Goal: Information Seeking & Learning: Learn about a topic

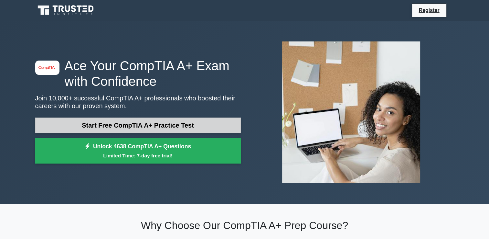
click at [137, 124] on link "Start Free CompTIA A+ Practice Test" at bounding box center [138, 125] width 206 height 16
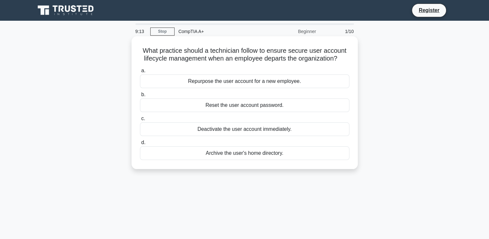
click at [252, 124] on div "Deactivate the user account immediately." at bounding box center [244, 129] width 209 height 14
click at [140, 121] on input "c. Deactivate the user account immediately." at bounding box center [140, 118] width 0 height 4
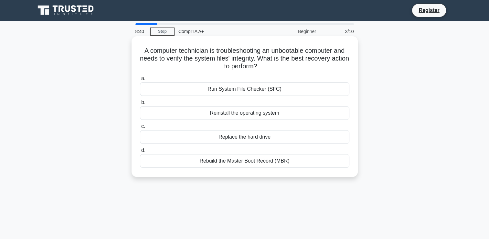
click at [263, 137] on div "Replace the hard drive" at bounding box center [244, 137] width 209 height 14
click at [140, 128] on input "c. Replace the hard drive" at bounding box center [140, 126] width 0 height 4
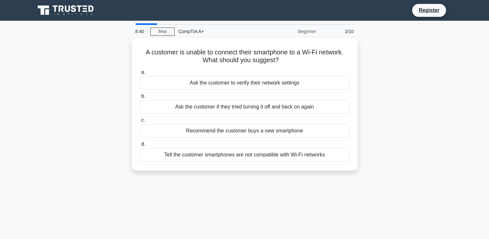
click at [263, 137] on div "a. Ask the customer to verify their network settings b. Ask the customer if the…" at bounding box center [244, 115] width 217 height 96
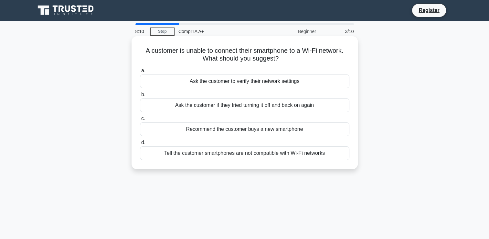
click at [285, 105] on div "Ask the customer if they tried turning it off and back on again" at bounding box center [244, 105] width 209 height 14
click at [140, 97] on input "b. Ask the customer if they tried turning it off and back on again" at bounding box center [140, 94] width 0 height 4
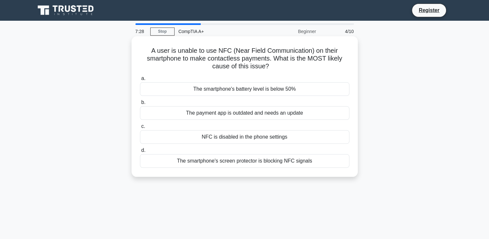
click at [282, 136] on div "NFC is disabled in the phone settings" at bounding box center [244, 137] width 209 height 14
click at [140, 128] on input "c. NFC is disabled in the phone settings" at bounding box center [140, 126] width 0 height 4
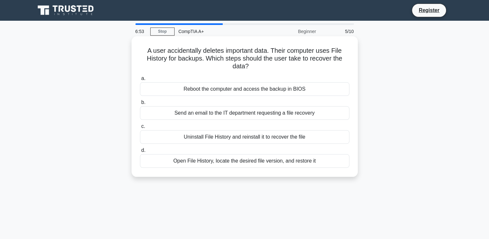
click at [248, 114] on div "Send an email to the IT department requesting a file recovery" at bounding box center [244, 113] width 209 height 14
click at [140, 104] on input "b. Send an email to the IT department requesting a file recovery" at bounding box center [140, 102] width 0 height 4
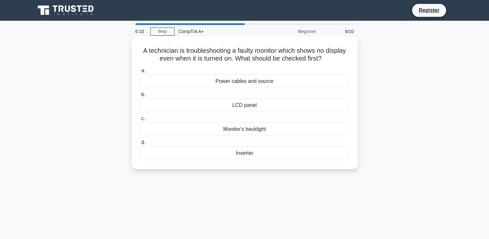
click at [300, 164] on div "A technician is troubleshooting a faulty monitor which shows no display even wh…" at bounding box center [244, 102] width 221 height 127
click at [262, 80] on div "Power cables and source" at bounding box center [244, 81] width 209 height 14
click at [140, 73] on input "a. Power cables and source" at bounding box center [140, 71] width 0 height 4
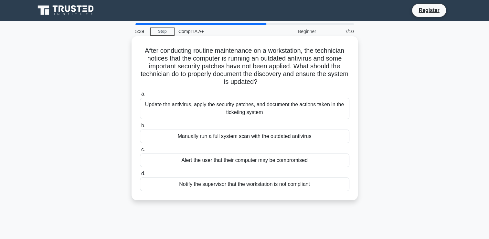
click at [266, 136] on div "Manually run a full system scan with the outdated antivirus" at bounding box center [244, 136] width 209 height 14
click at [140, 128] on input "b. Manually run a full system scan with the outdated antivirus" at bounding box center [140, 126] width 0 height 4
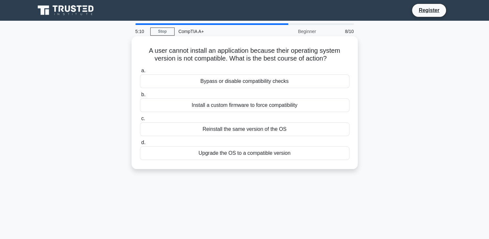
click at [286, 153] on div "Upgrade the OS to a compatible version" at bounding box center [244, 153] width 209 height 14
click at [140, 145] on input "d. Upgrade the OS to a compatible version" at bounding box center [140, 142] width 0 height 4
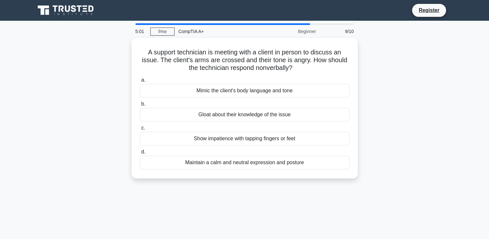
click at [286, 153] on label "d. Maintain a calm and neutral expression and posture" at bounding box center [244, 158] width 209 height 21
click at [140, 153] on input "d. Maintain a calm and neutral expression and posture" at bounding box center [140, 152] width 0 height 4
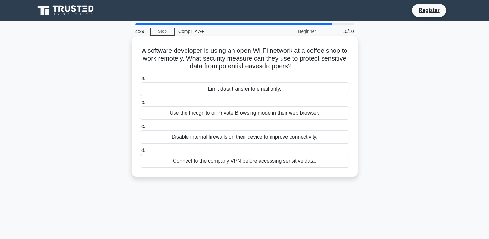
click at [263, 115] on div "Use the Incognito or Private Browsing mode in their web browser." at bounding box center [244, 113] width 209 height 14
click at [140, 104] on input "b. Use the Incognito or Private Browsing mode in their web browser." at bounding box center [140, 102] width 0 height 4
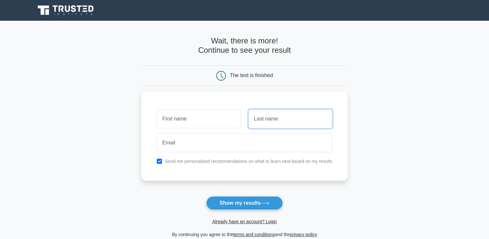
click at [263, 115] on input "text" at bounding box center [291, 118] width 84 height 19
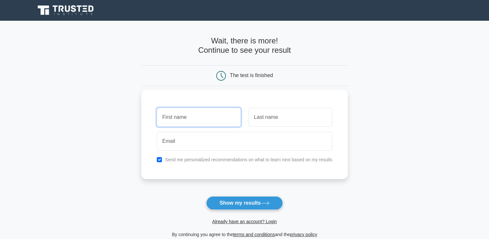
click at [203, 121] on input "text" at bounding box center [199, 117] width 84 height 19
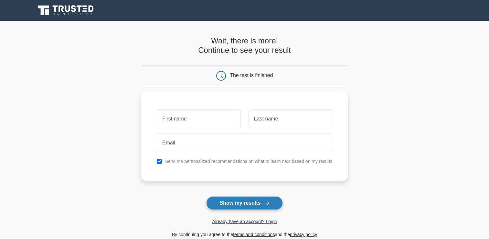
click at [263, 197] on button "Show my results" at bounding box center [244, 203] width 76 height 14
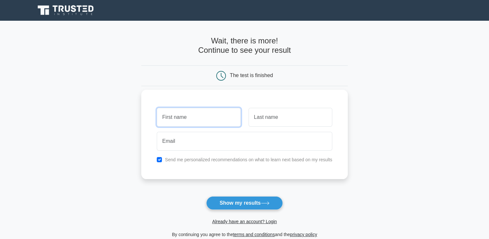
click at [211, 124] on input "text" at bounding box center [199, 117] width 84 height 19
type input "r"
type input "Rolivhuwa"
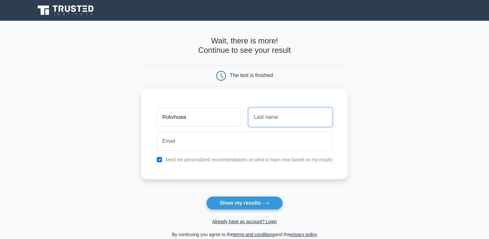
click at [261, 115] on input "text" at bounding box center [291, 117] width 84 height 19
type input "Mulaudzi"
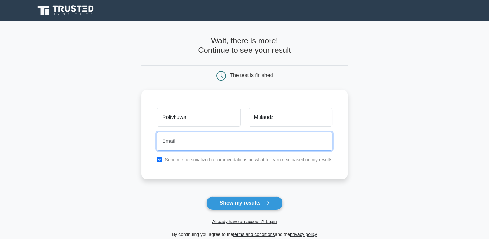
click at [186, 146] on input "email" at bounding box center [245, 141] width 176 height 19
click at [232, 139] on input "email" at bounding box center [245, 141] width 176 height 19
paste input "Mulaudzirolivhuwa12@gmail.com"
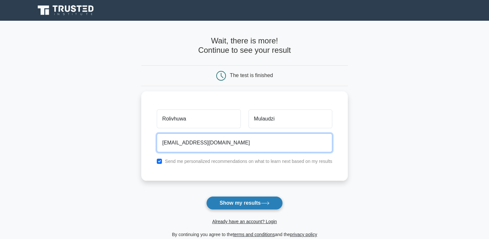
type input "Mulaudzirolivhuwa12@gmail.com"
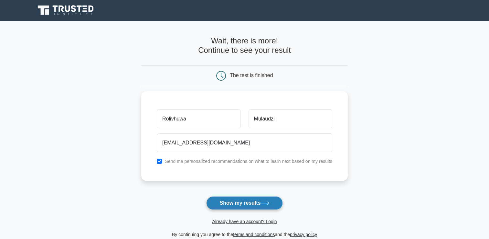
click at [237, 201] on button "Show my results" at bounding box center [244, 203] width 76 height 14
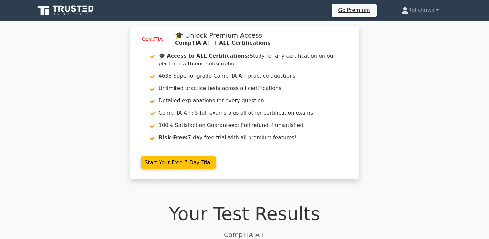
click at [484, 16] on nav "Go Premium Rolivhuwa Profile" at bounding box center [244, 10] width 489 height 21
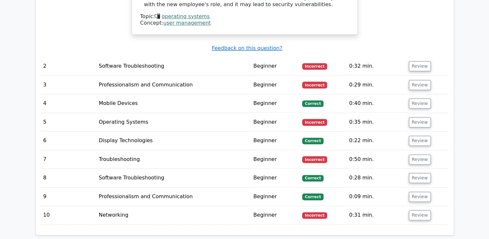
scroll to position [804, 0]
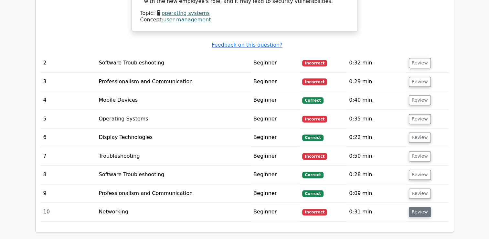
click at [419, 207] on button "Review" at bounding box center [420, 212] width 22 height 10
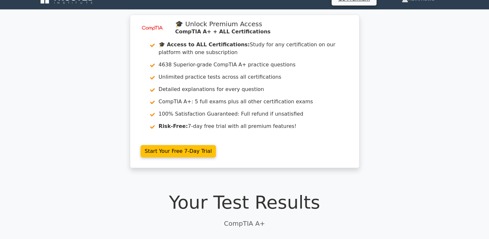
scroll to position [0, 0]
